Goal: Task Accomplishment & Management: Use online tool/utility

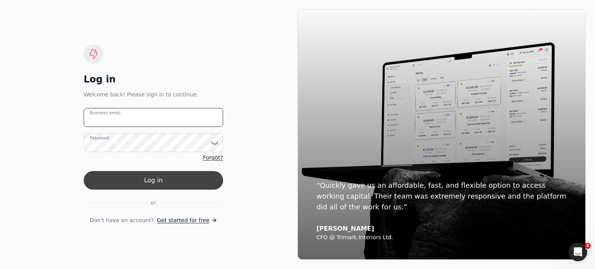
type email "[EMAIL_ADDRESS][DOMAIN_NAME]"
click at [148, 180] on button "Log in" at bounding box center [153, 180] width 139 height 19
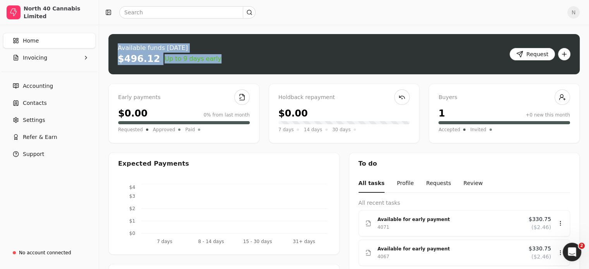
drag, startPoint x: 120, startPoint y: 45, endPoint x: 225, endPoint y: 64, distance: 107.4
click at [225, 64] on div "Available funds [DATE] $496.12 Up to 9 days early Request" at bounding box center [343, 54] width 471 height 40
copy div "Available funds [DATE] $496.12 Up to 9 days early"
